Goal: Task Accomplishment & Management: Complete application form

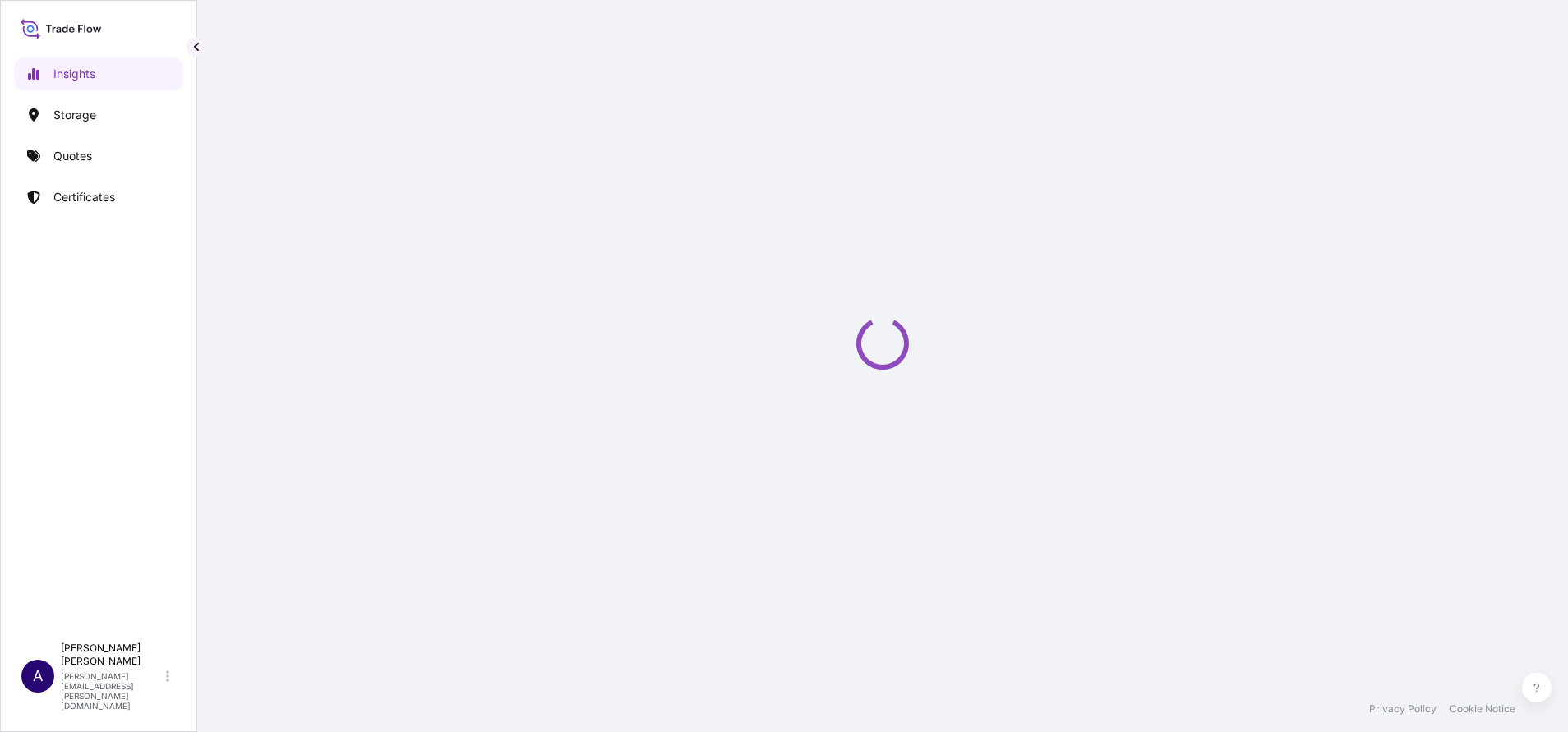
select select "2025"
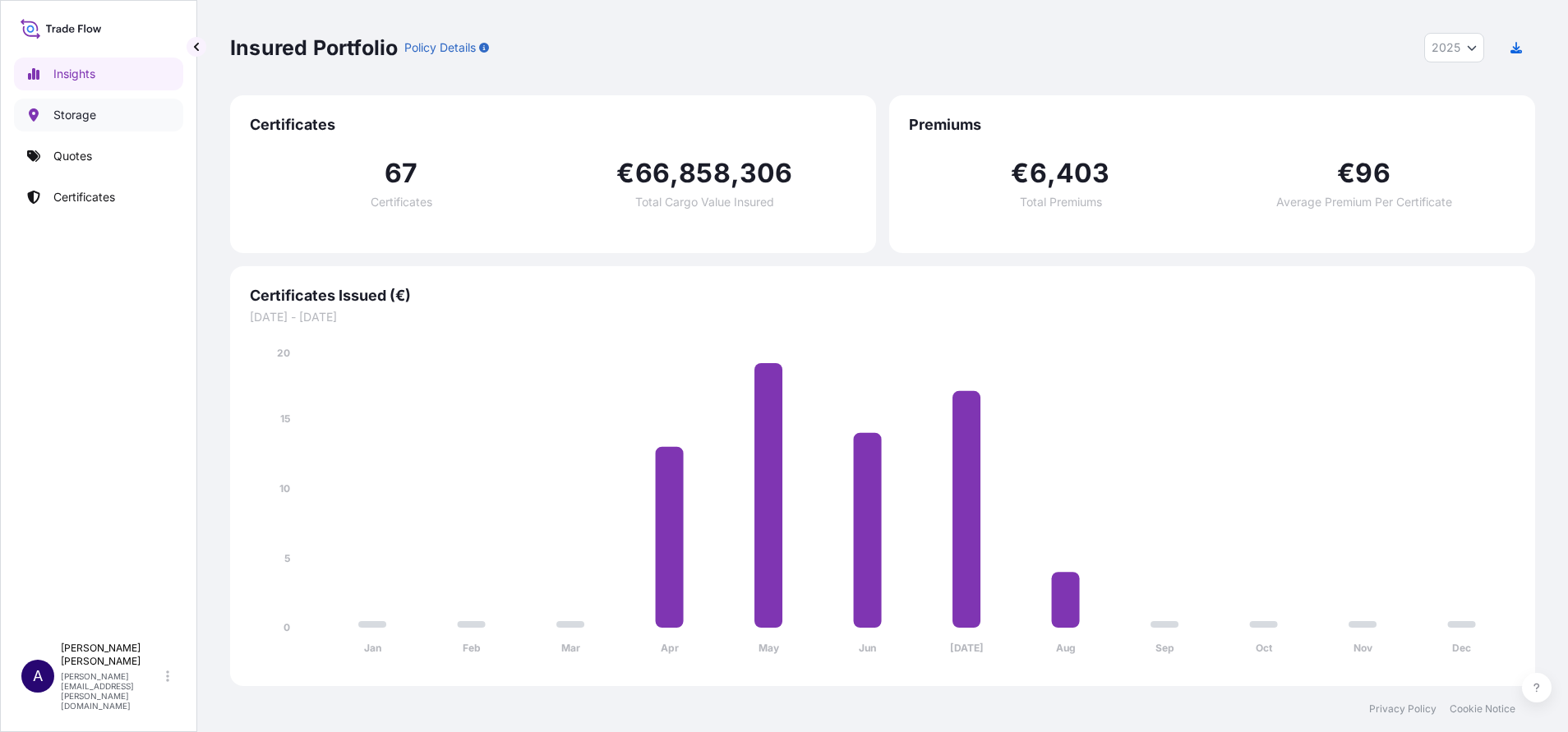
click at [69, 115] on p "Storage" at bounding box center [75, 115] width 43 height 17
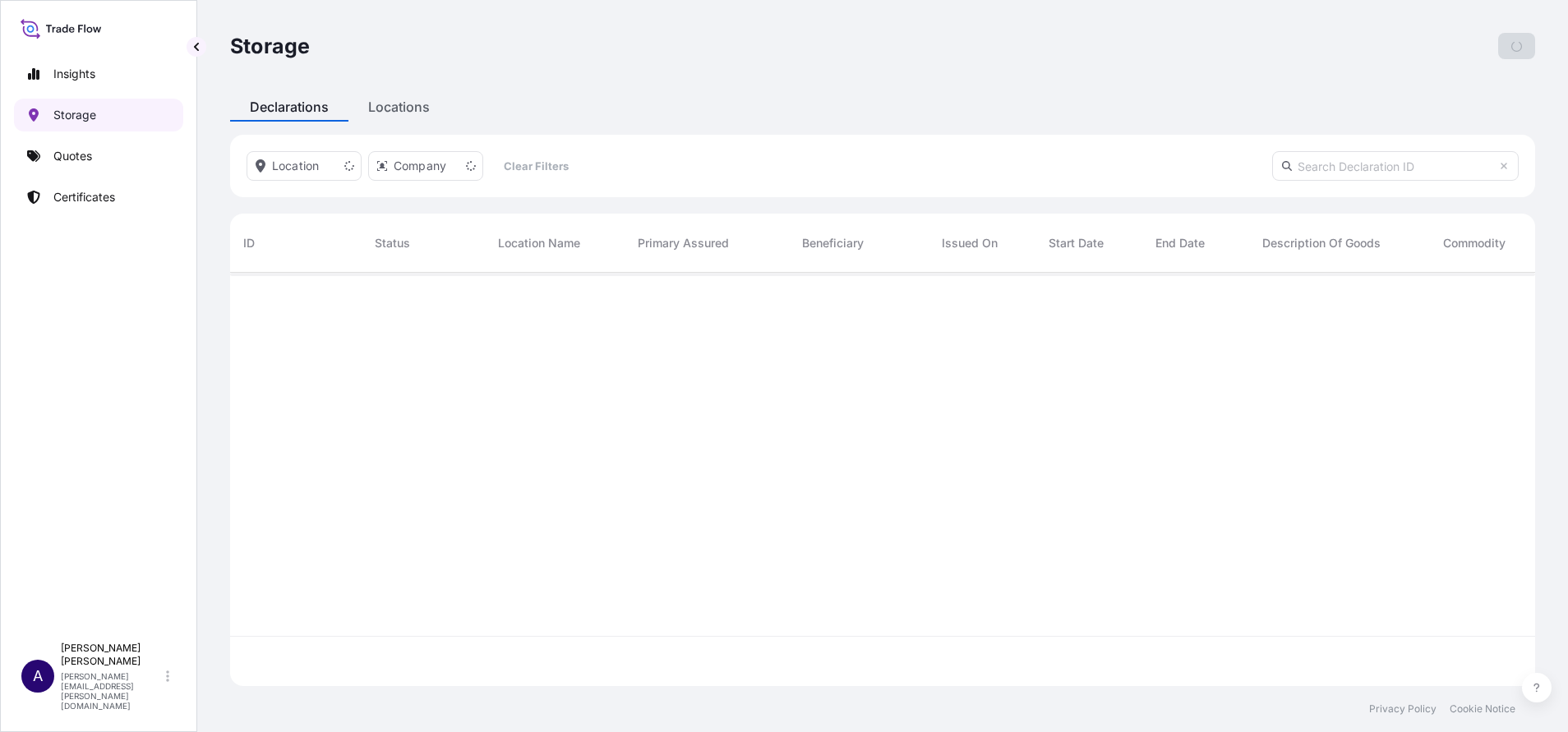
scroll to position [404, 1286]
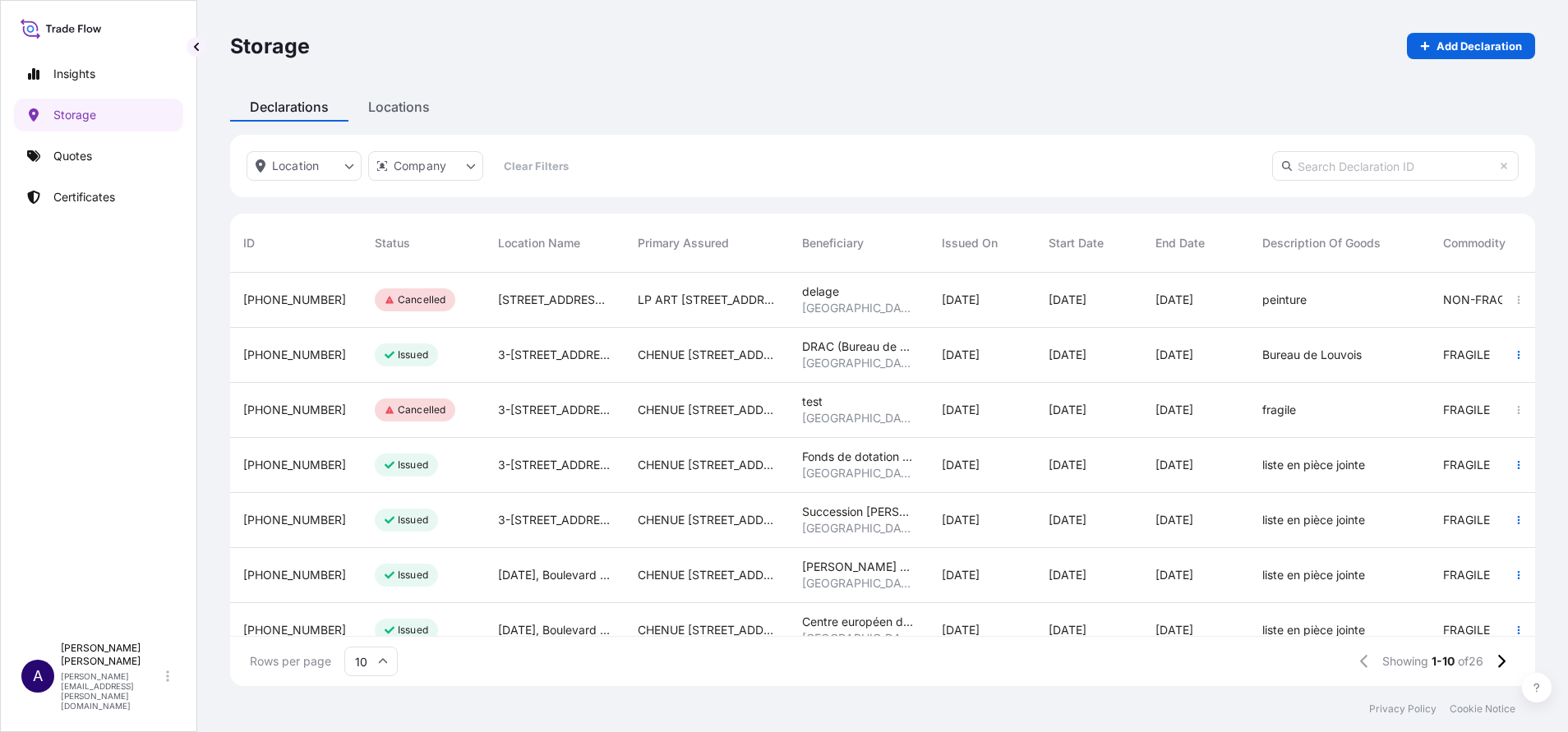
click at [270, 349] on span "[PHONE_NUMBER]" at bounding box center [295, 355] width 102 height 17
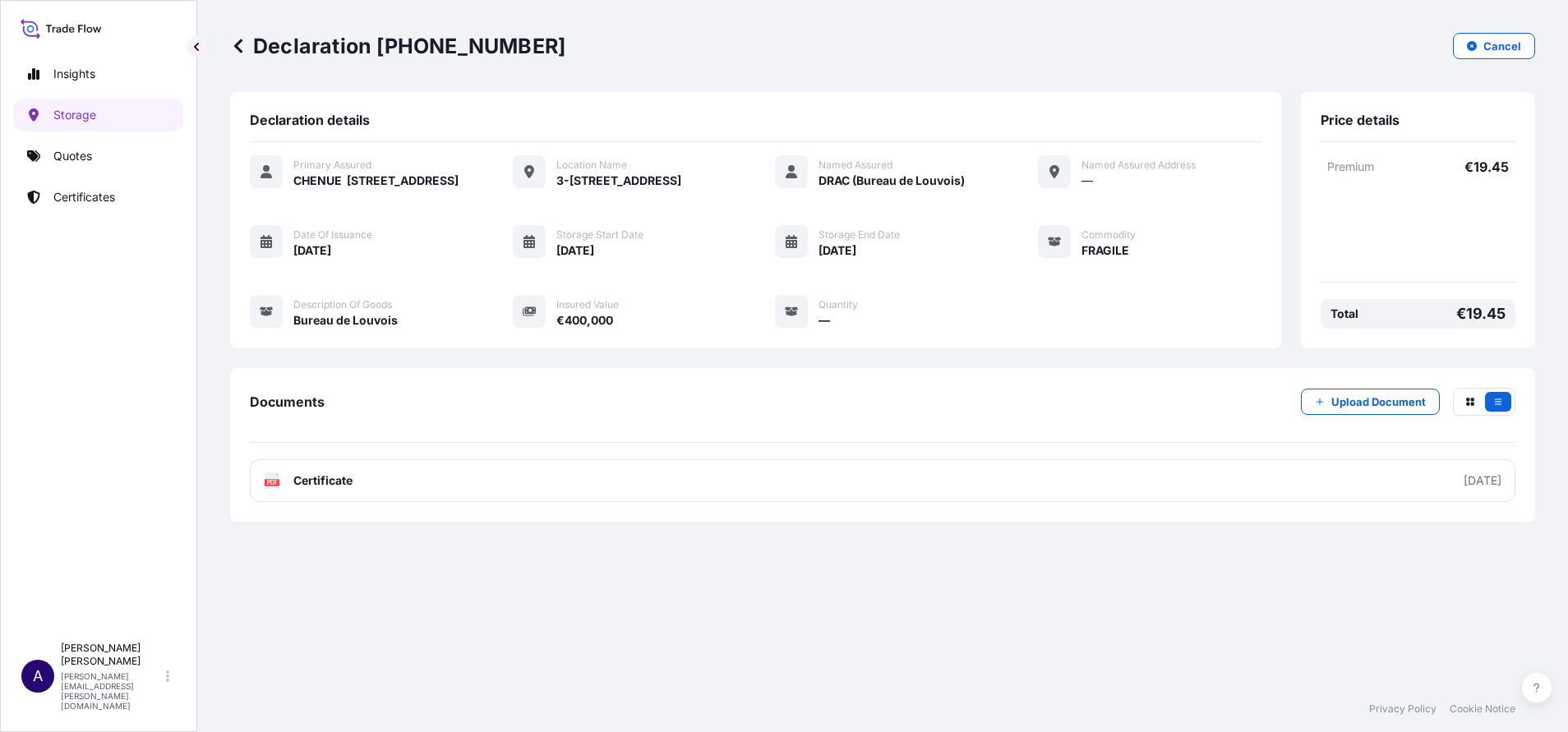
click at [236, 50] on icon at bounding box center [239, 46] width 17 height 17
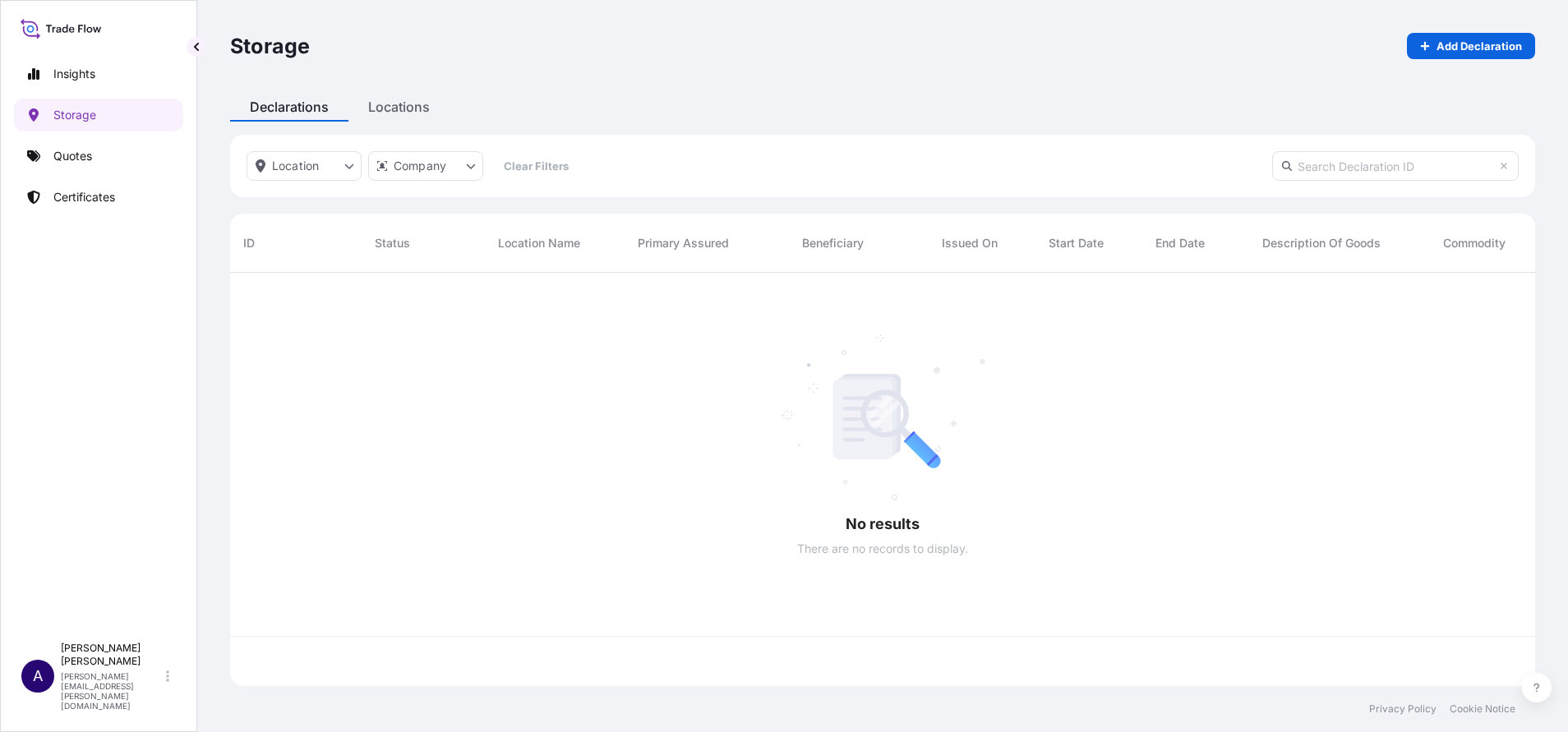
scroll to position [404, 1286]
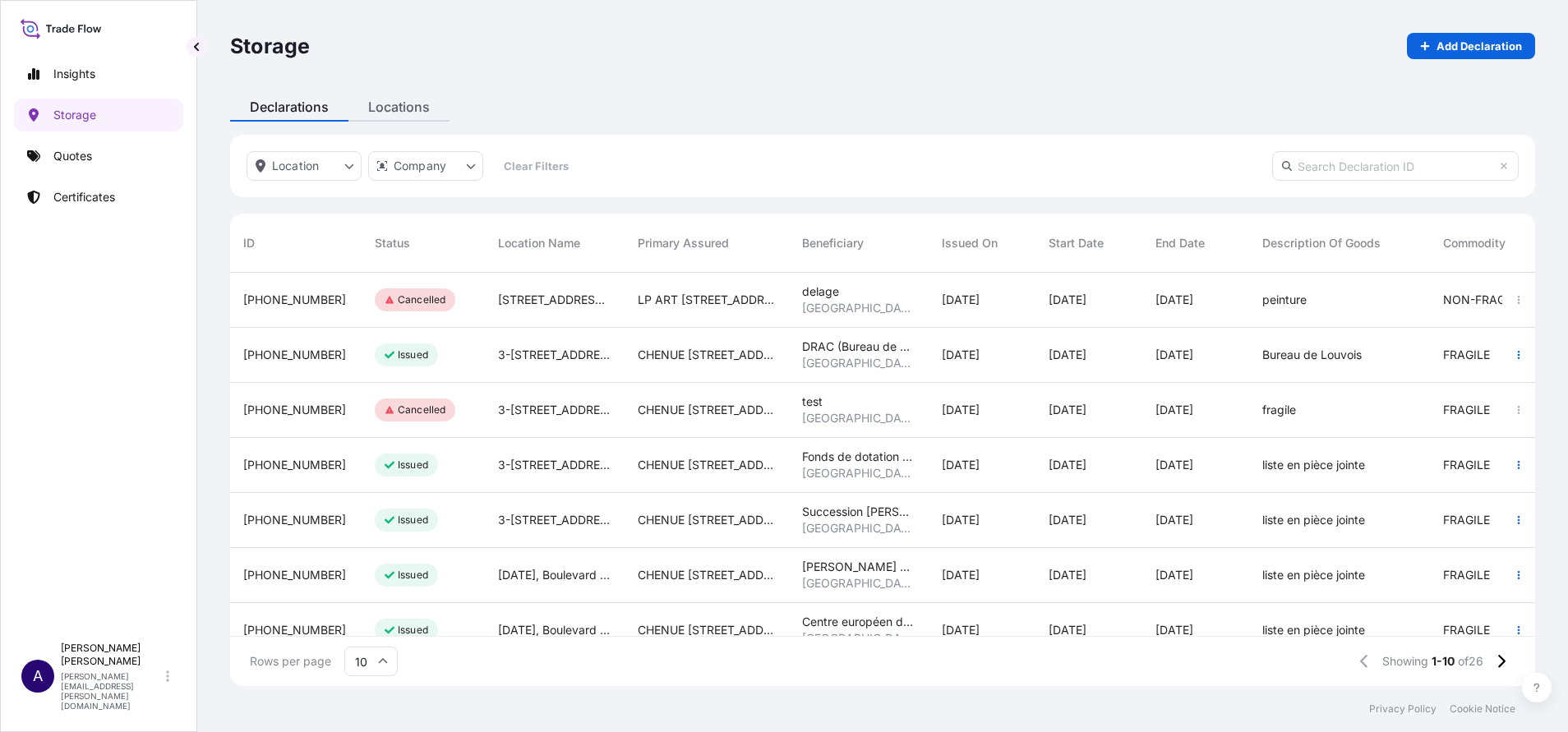
click at [394, 99] on div "Storage Add Declaration Declarations Locations Location Company Clear Filters I…" at bounding box center [883, 342] width 1371 height 686
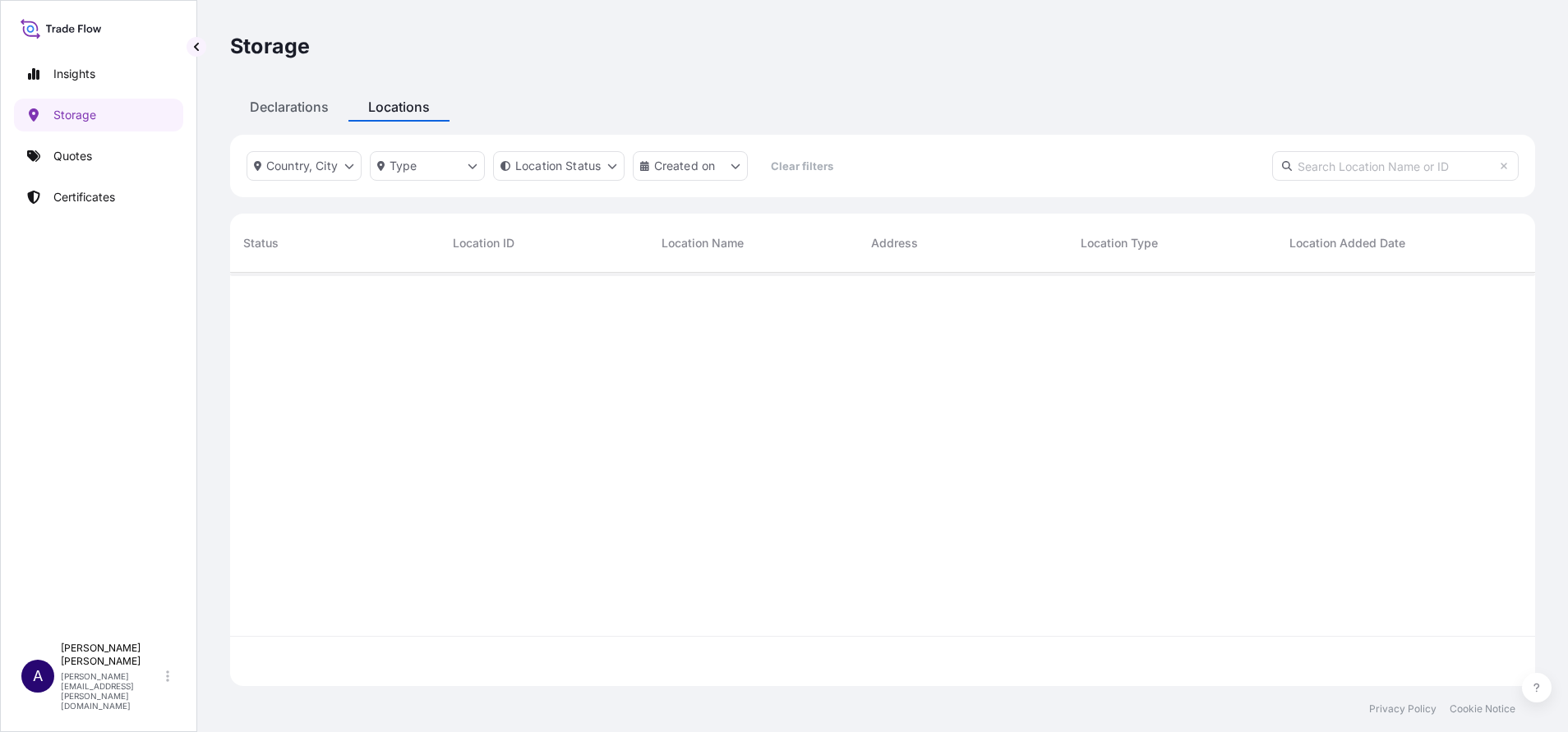
scroll to position [404, 1286]
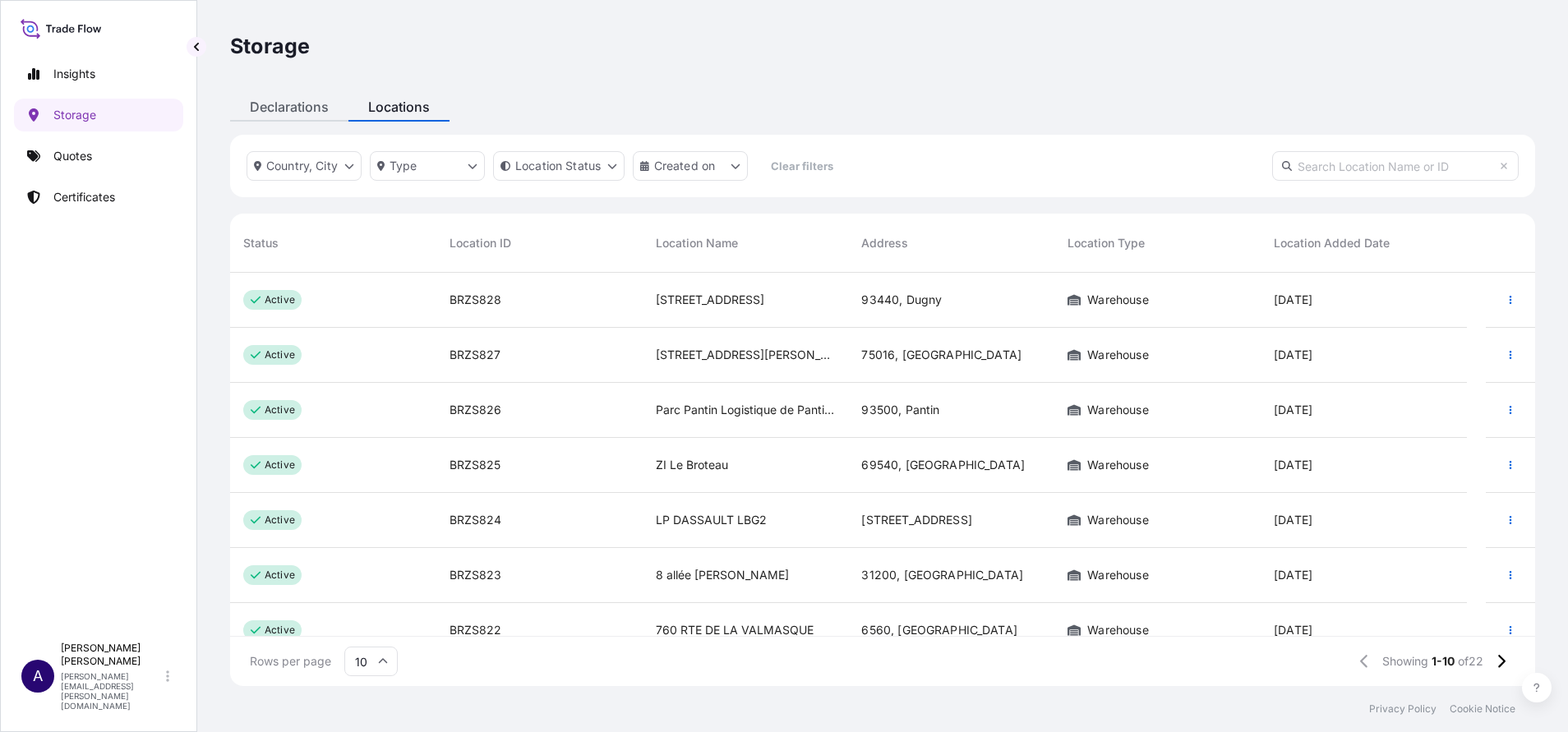
click at [274, 103] on div "Declarations" at bounding box center [289, 106] width 118 height 30
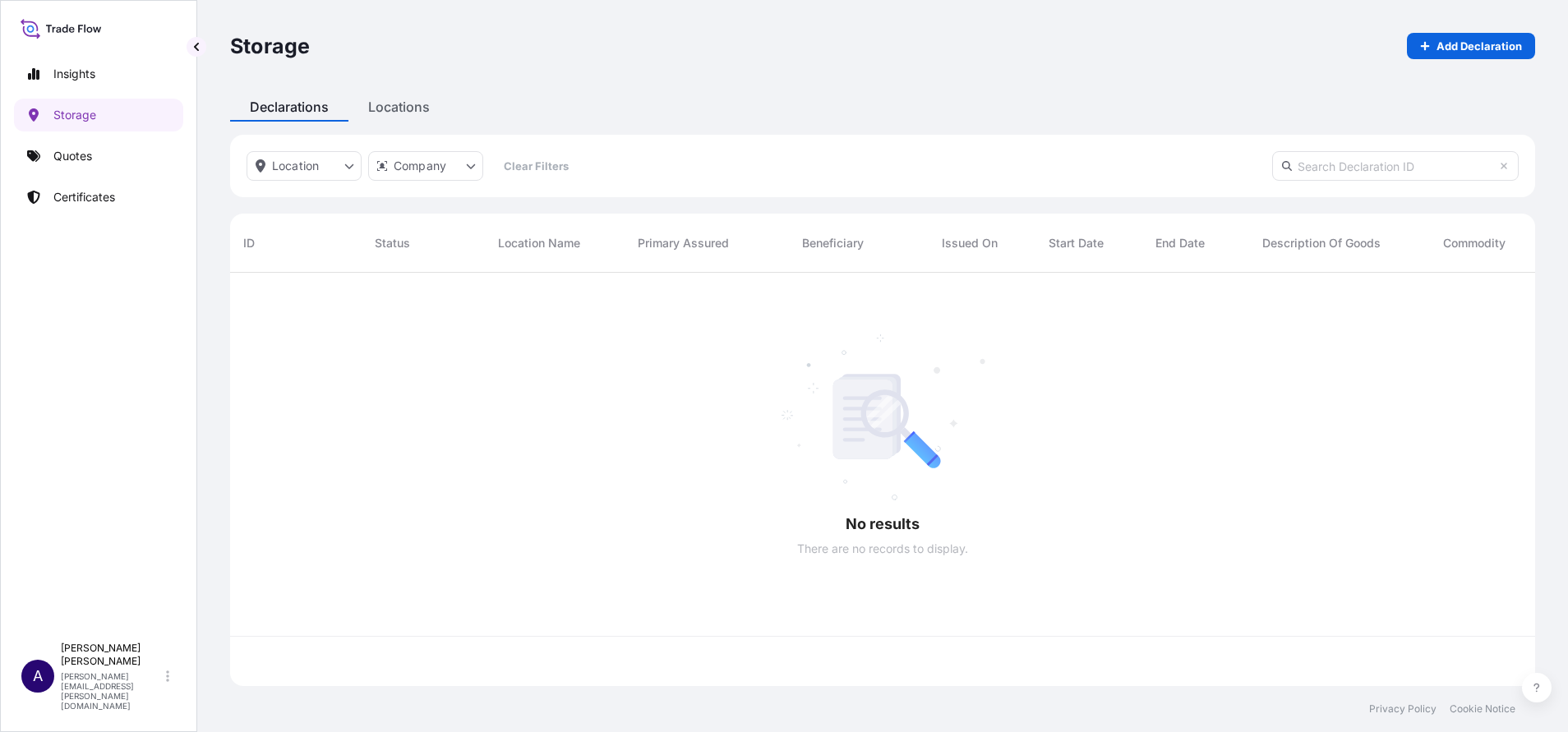
scroll to position [404, 1286]
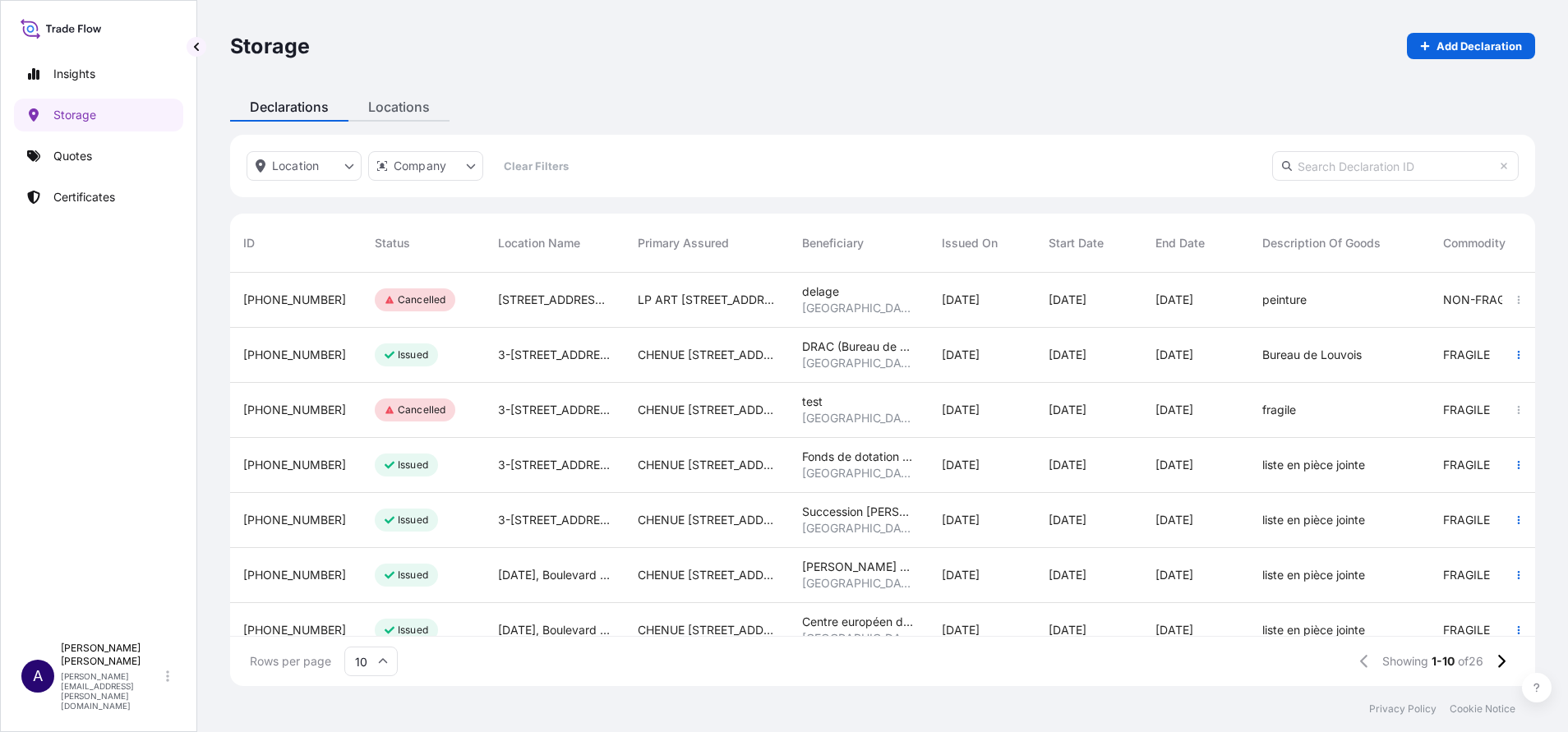
click at [399, 107] on div "Locations" at bounding box center [399, 106] width 101 height 30
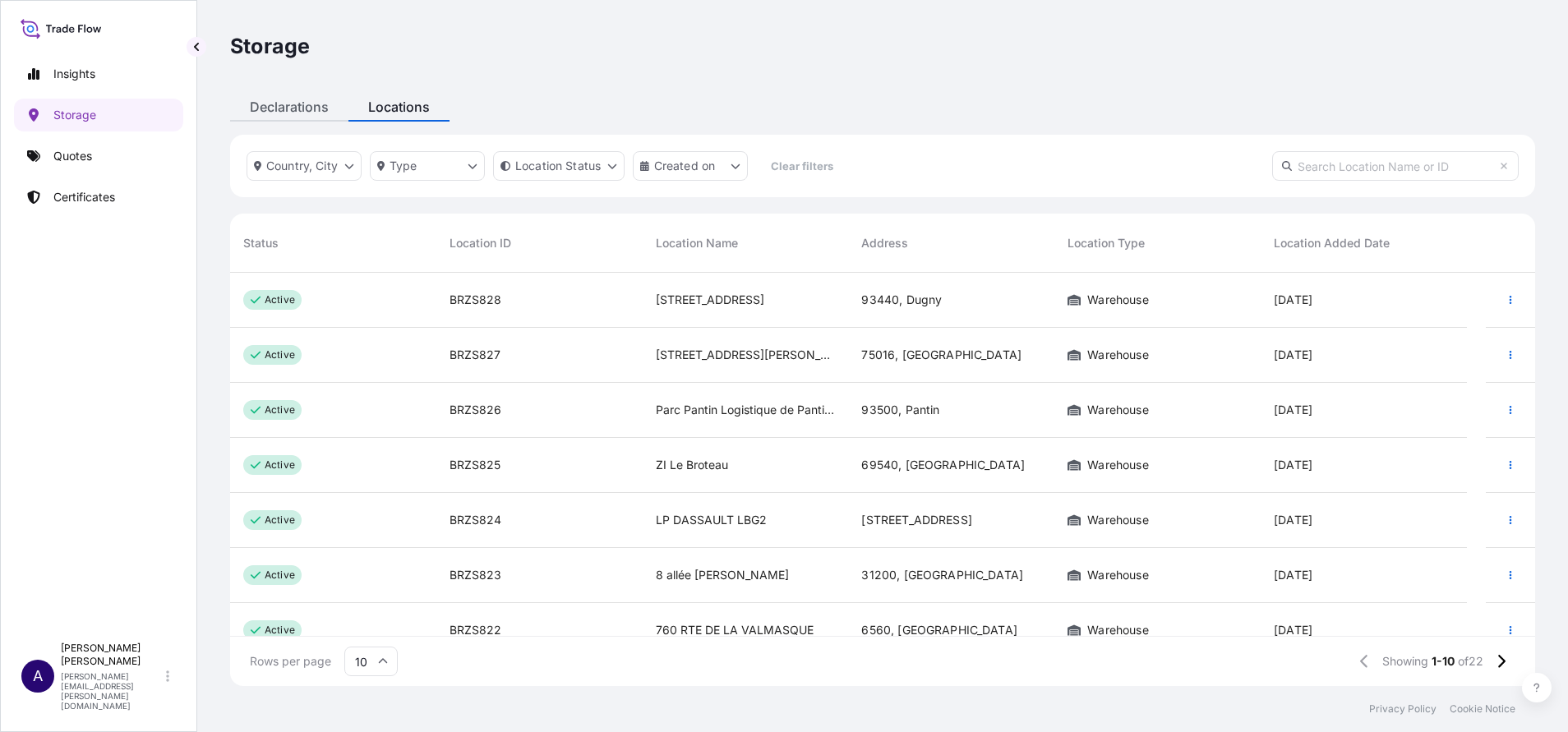
click at [282, 106] on div "Declarations" at bounding box center [289, 106] width 118 height 30
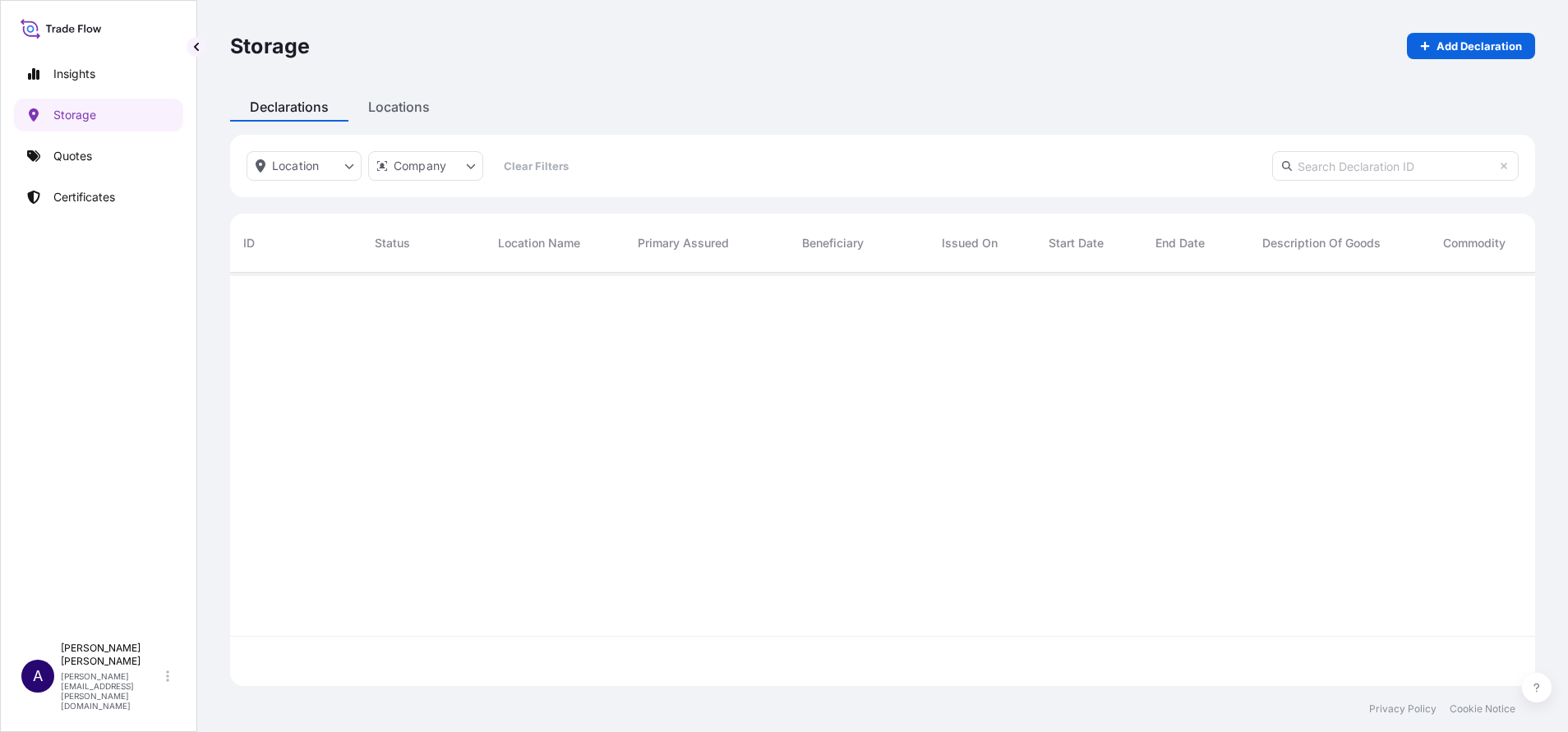
scroll to position [404, 1286]
click at [1482, 45] on p "Add Declaration" at bounding box center [1478, 46] width 85 height 17
select select "EUR"
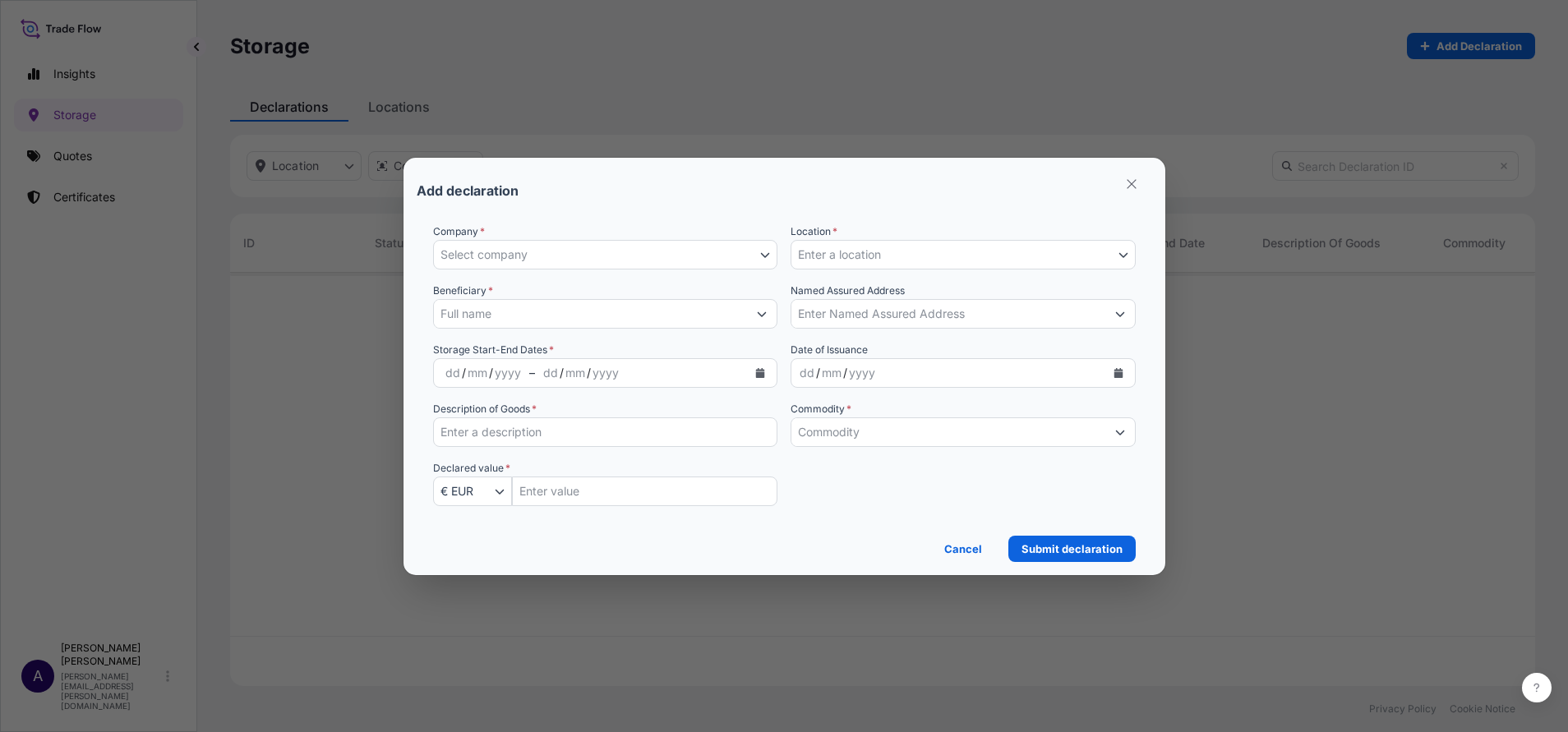
click at [762, 312] on icon "Show suggestions" at bounding box center [761, 314] width 10 height 10
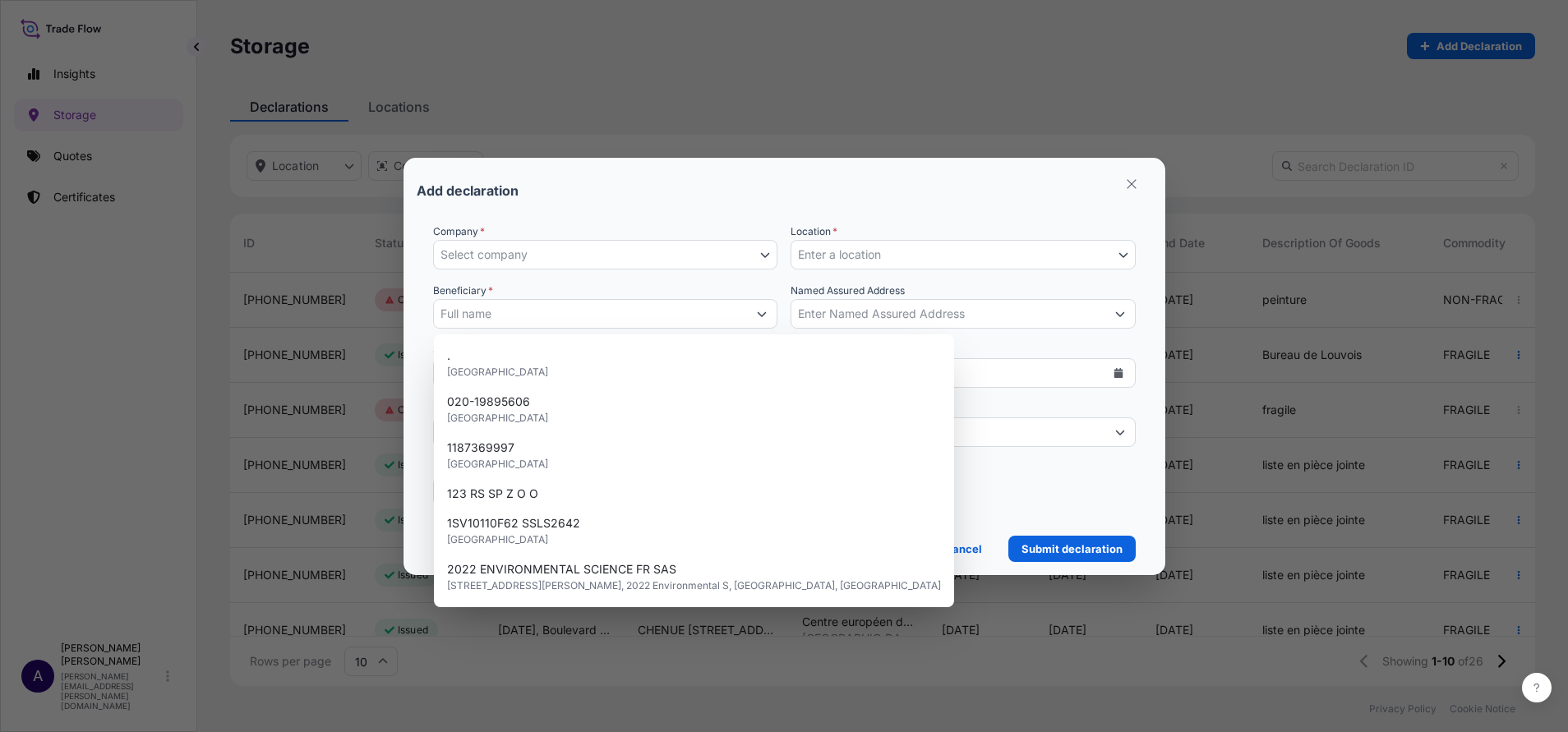
click at [878, 191] on div "Add declaration" at bounding box center [784, 191] width 736 height 40
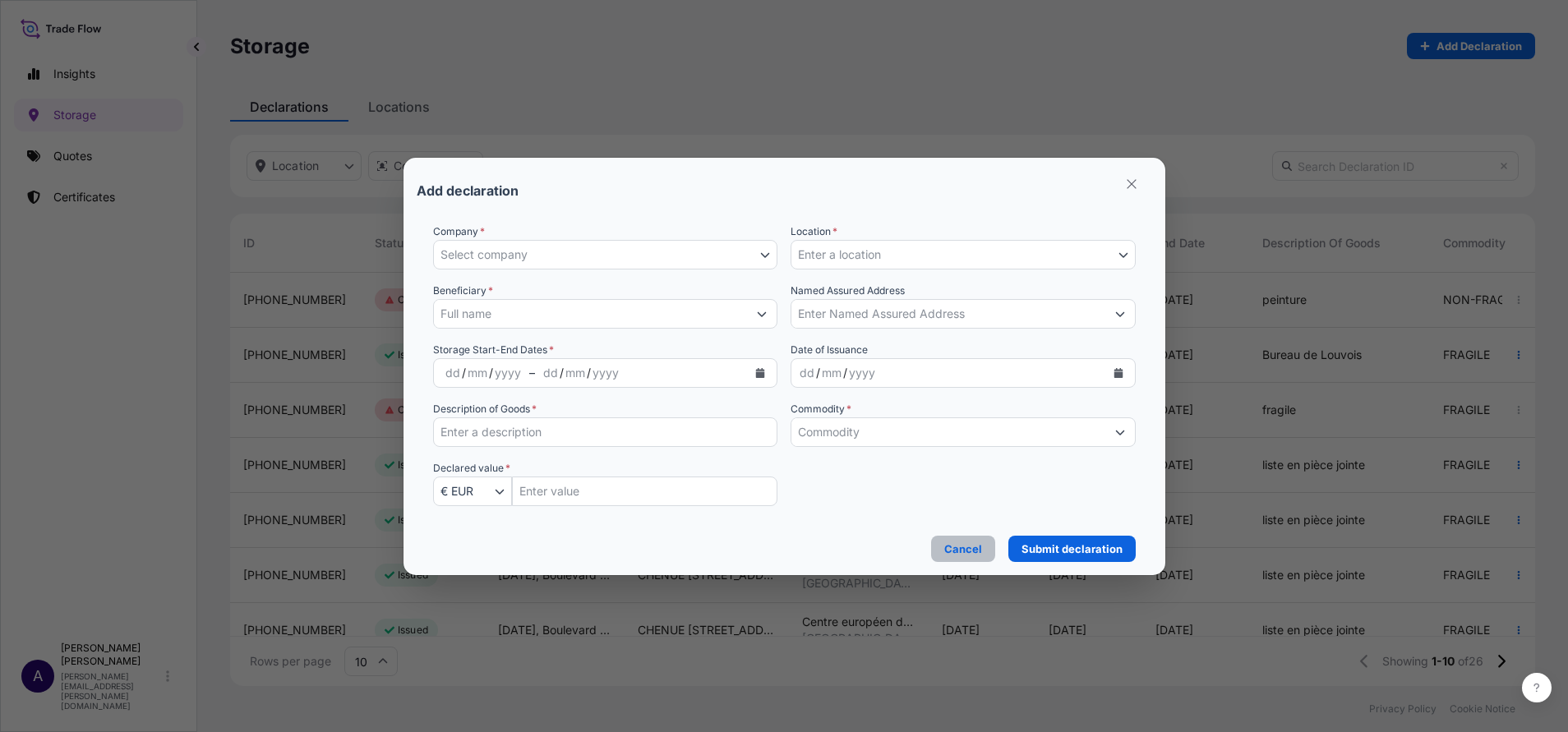
click at [974, 545] on p "Cancel" at bounding box center [963, 549] width 38 height 17
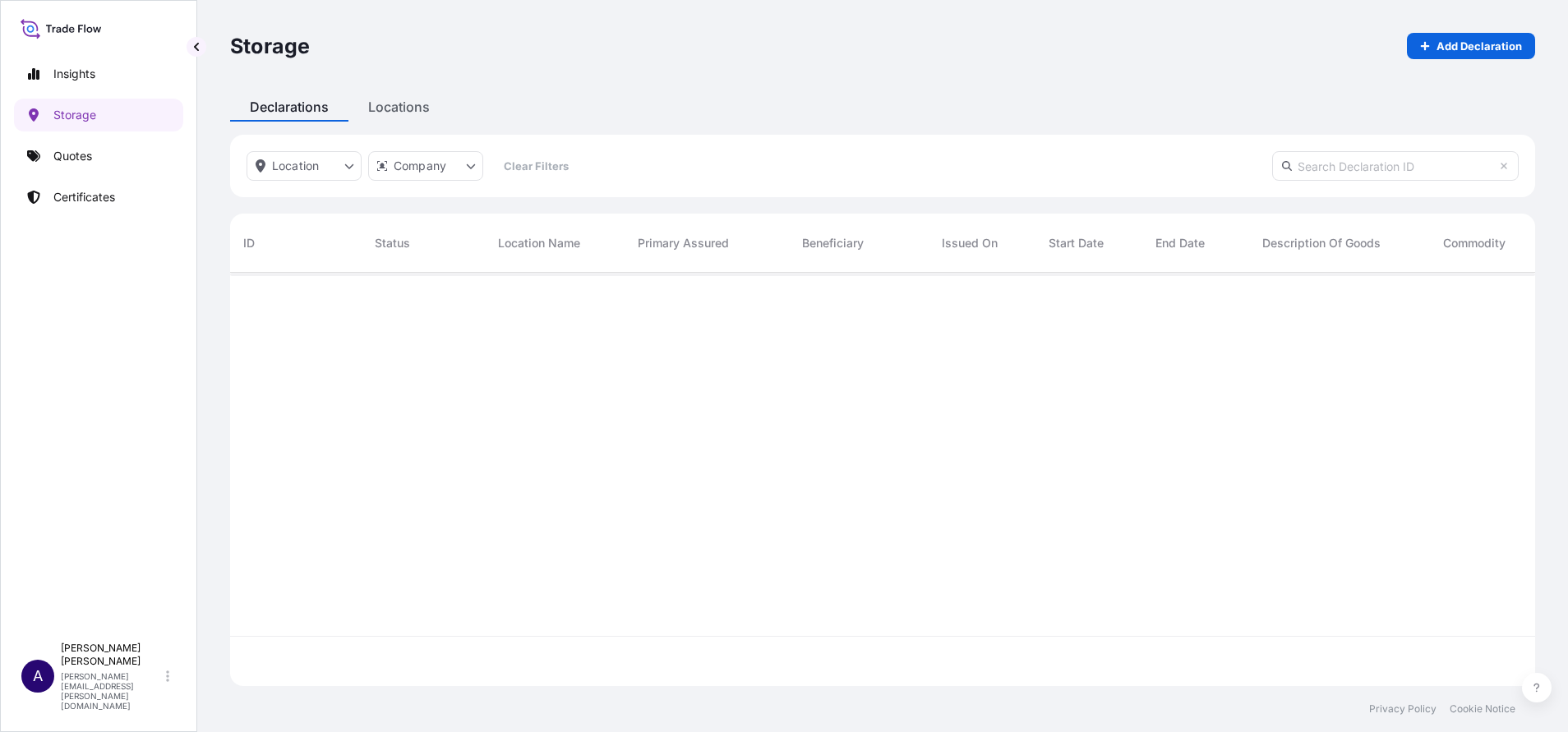
scroll to position [404, 1286]
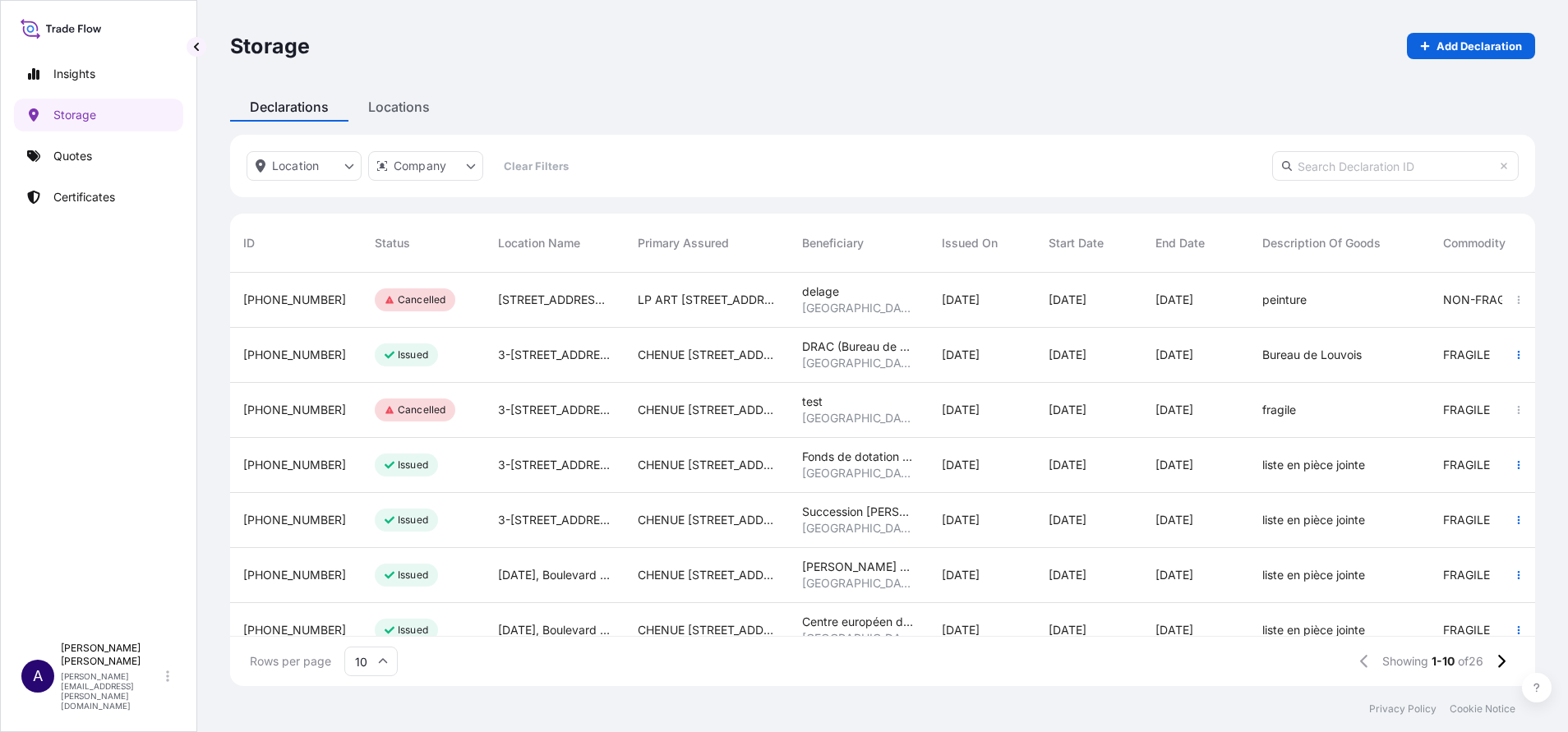
click at [260, 347] on span "[PHONE_NUMBER]" at bounding box center [295, 355] width 102 height 17
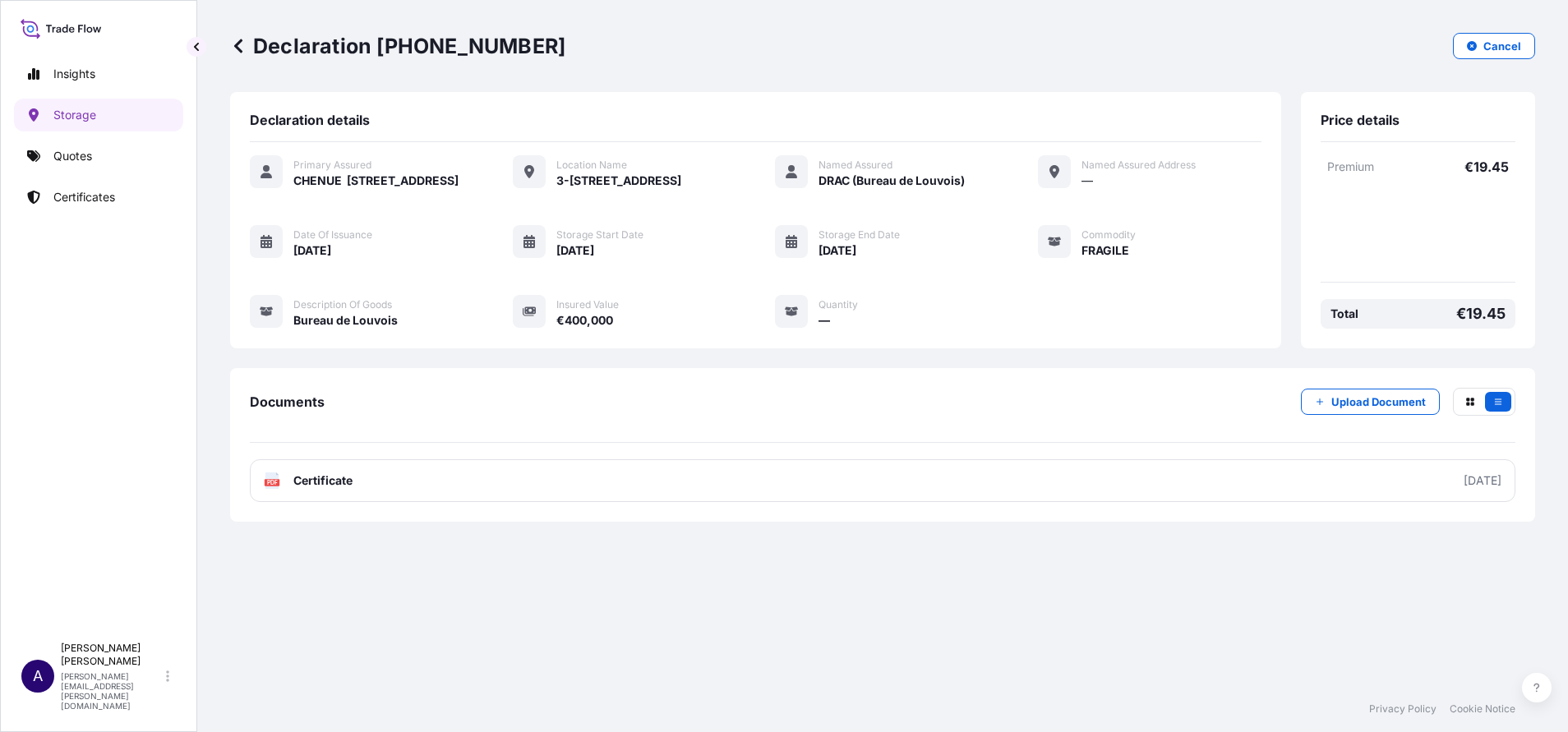
click at [239, 46] on icon at bounding box center [239, 46] width 17 height 17
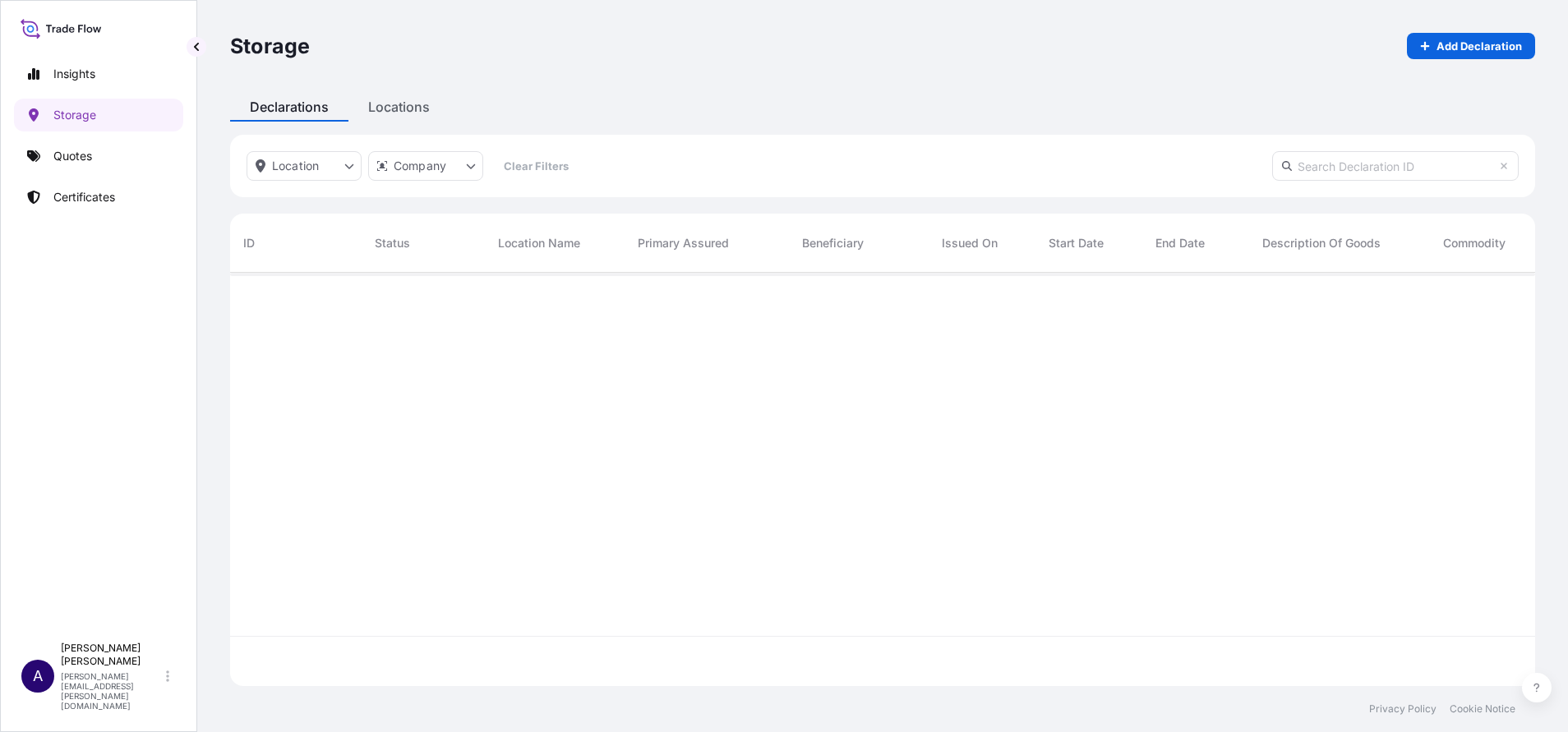
scroll to position [404, 1286]
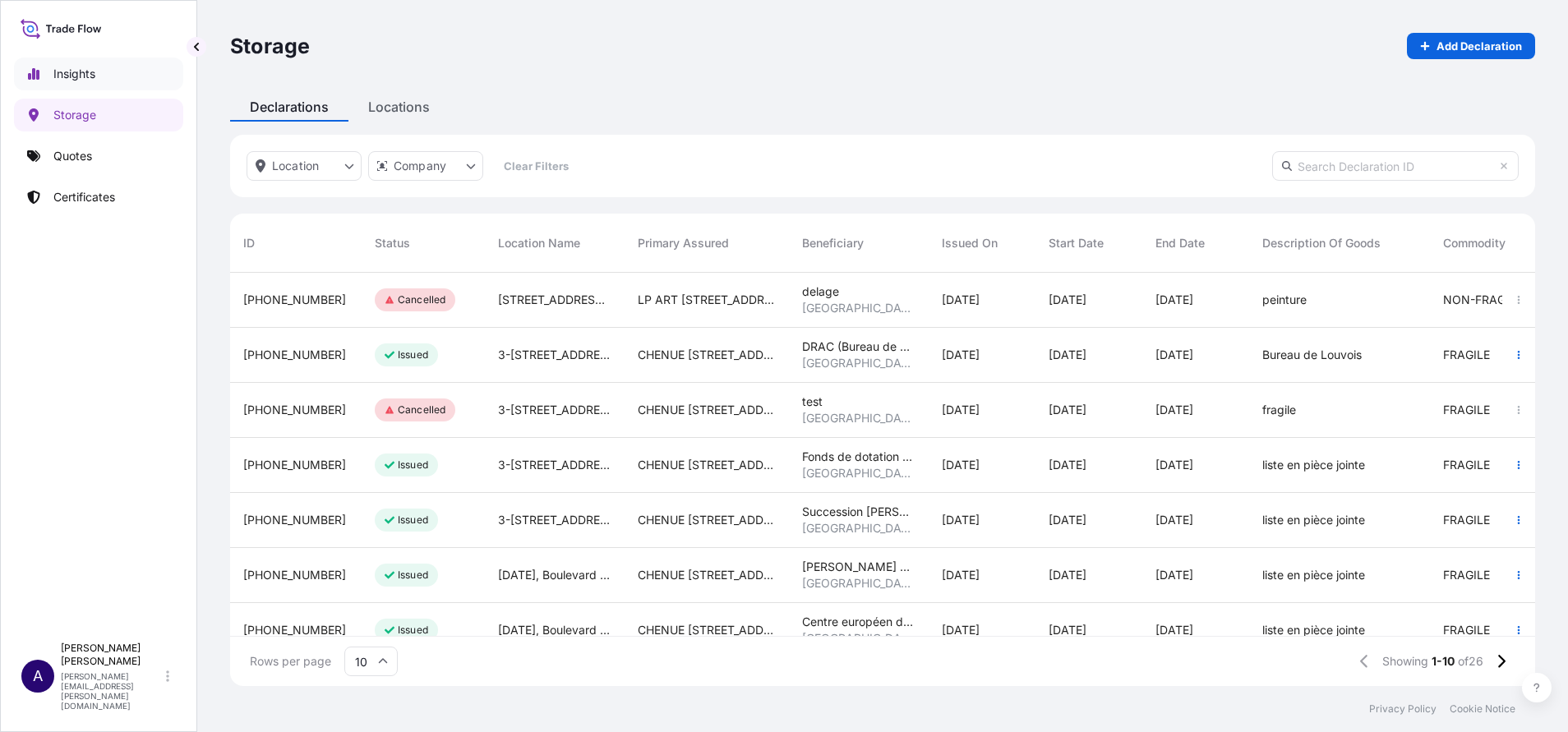
click at [88, 68] on p "Insights" at bounding box center [74, 74] width 42 height 17
select select "2025"
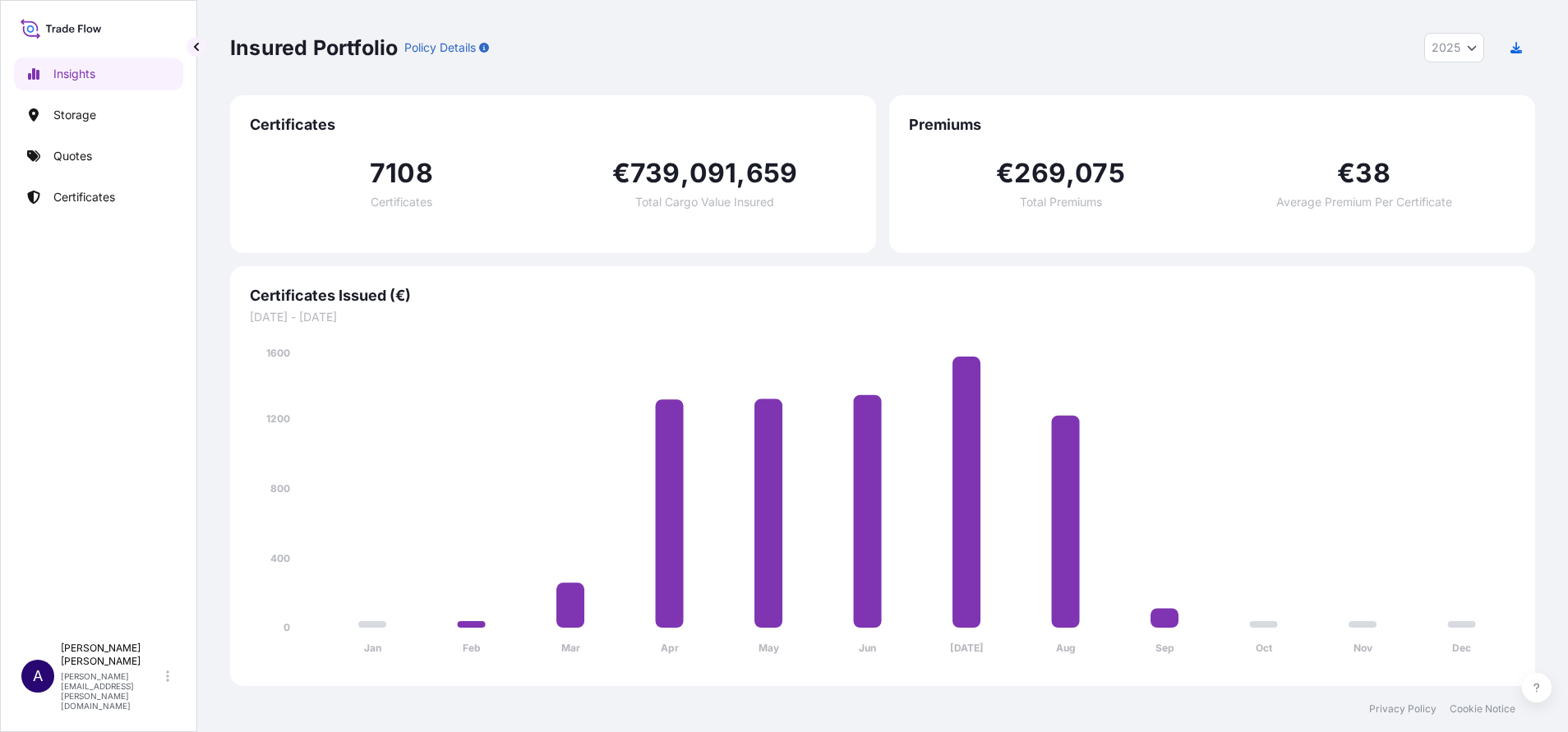
click at [1480, 45] on button "2025" at bounding box center [1453, 48] width 60 height 30
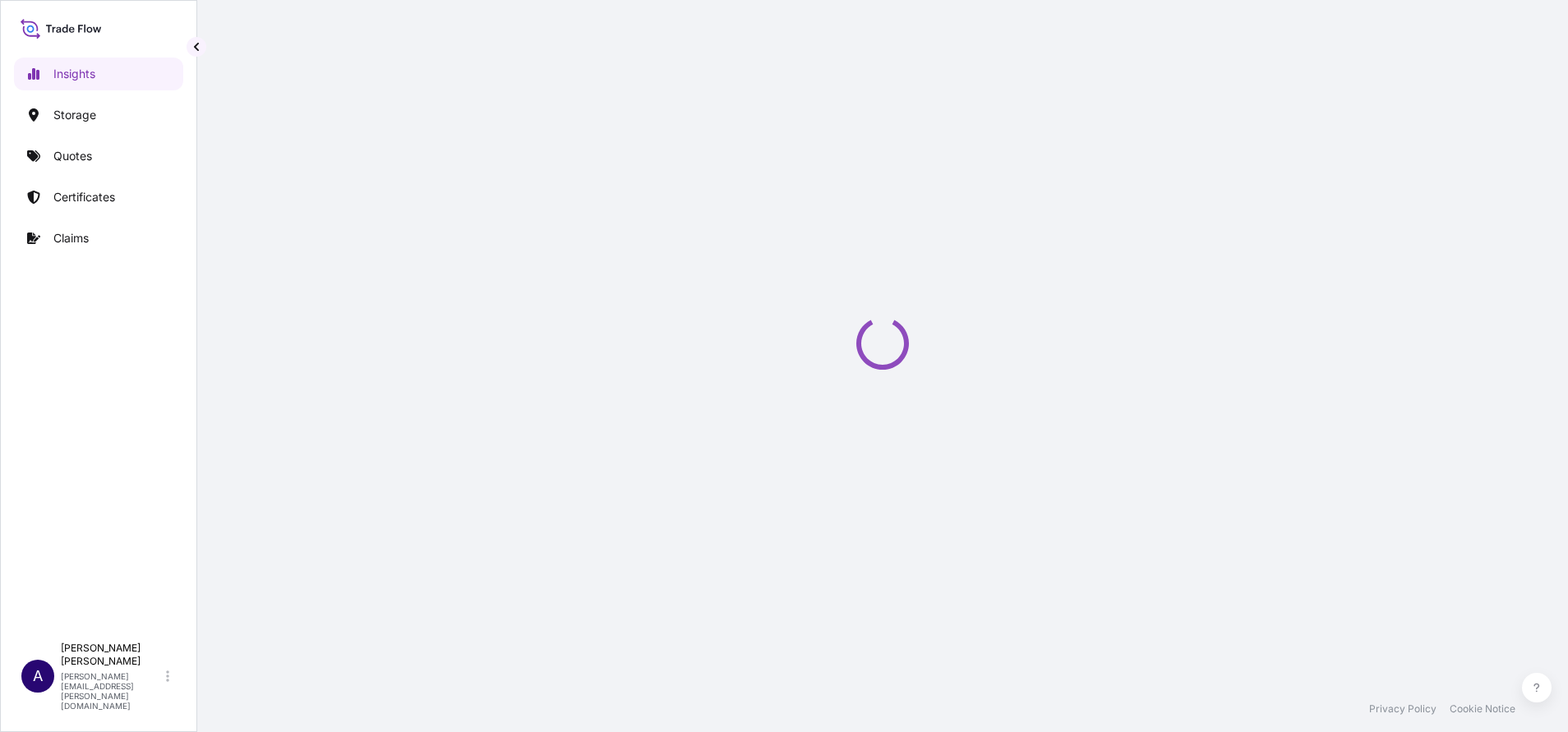
select select "2025"
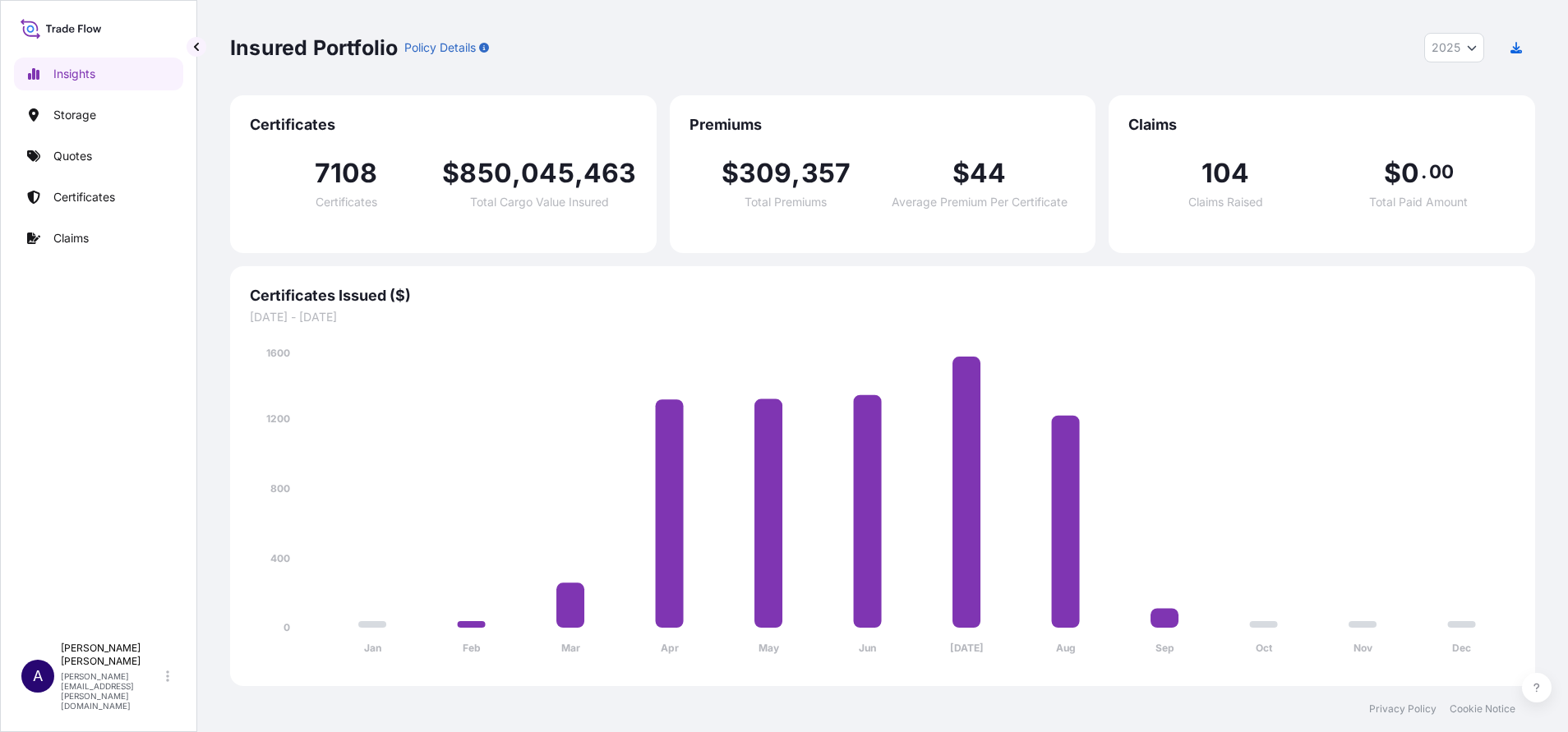
click at [1476, 52] on icon "Year Selector" at bounding box center [1471, 48] width 10 height 10
